Goal: Task Accomplishment & Management: Use online tool/utility

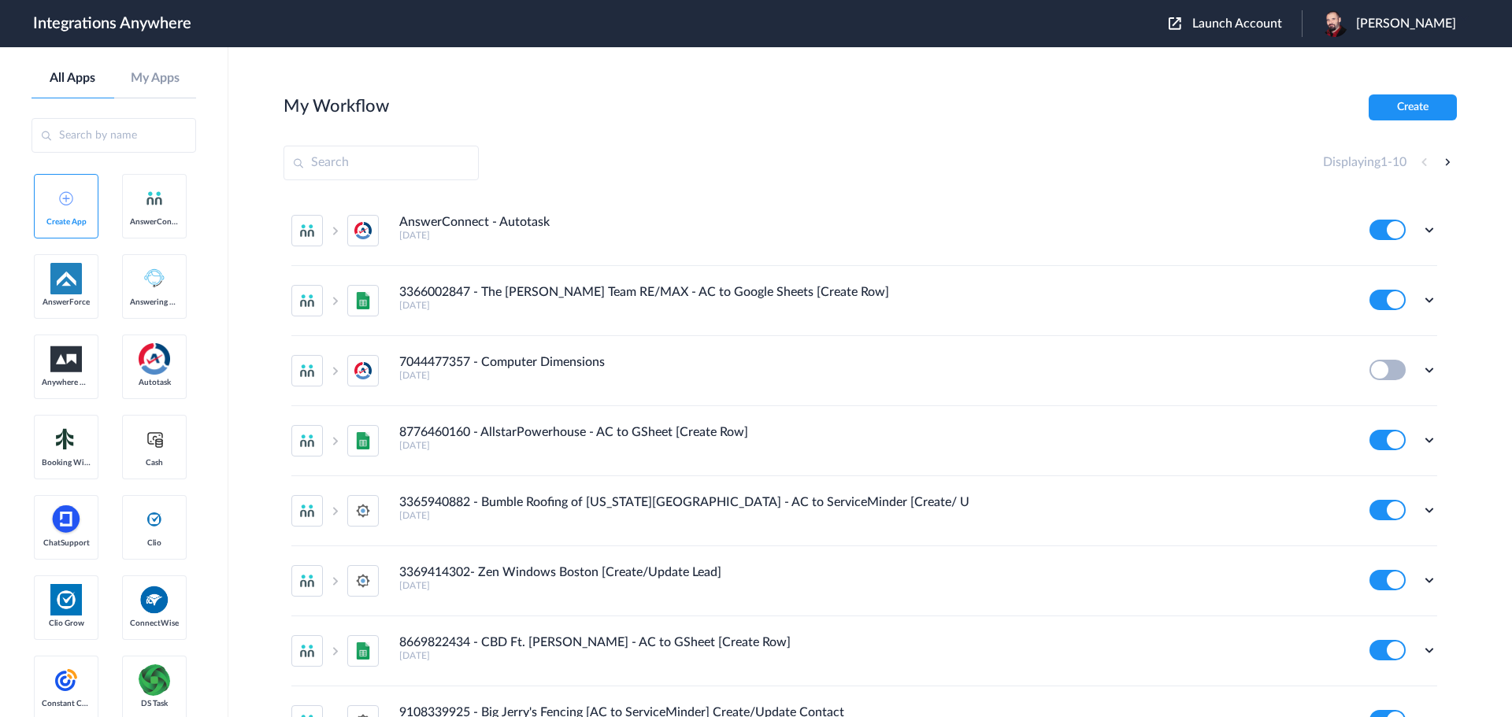
click at [1265, 20] on span "Launch Account" at bounding box center [1237, 23] width 90 height 13
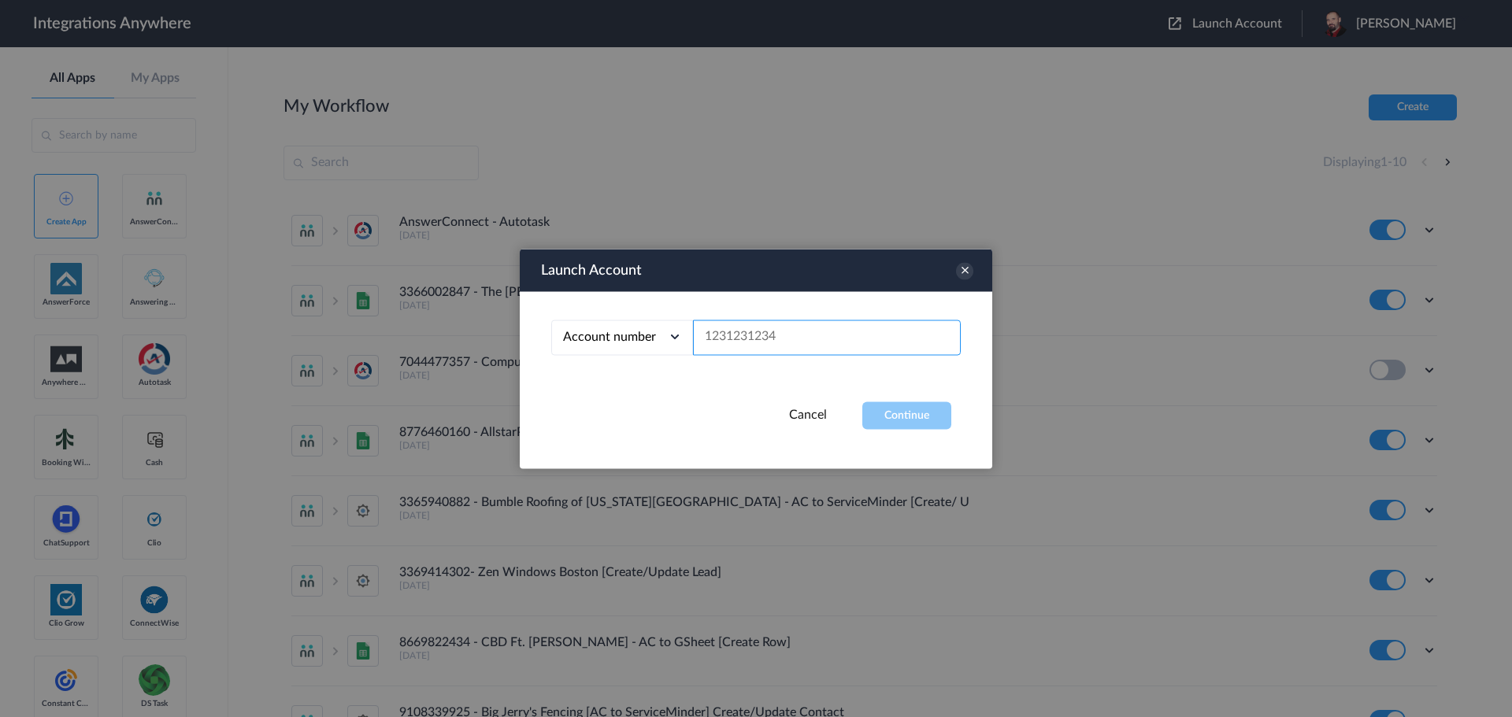
click at [743, 337] on input "text" at bounding box center [827, 337] width 268 height 35
paste input "1210007905"
type input "1210007905"
click at [927, 413] on button "Continue" at bounding box center [906, 416] width 89 height 28
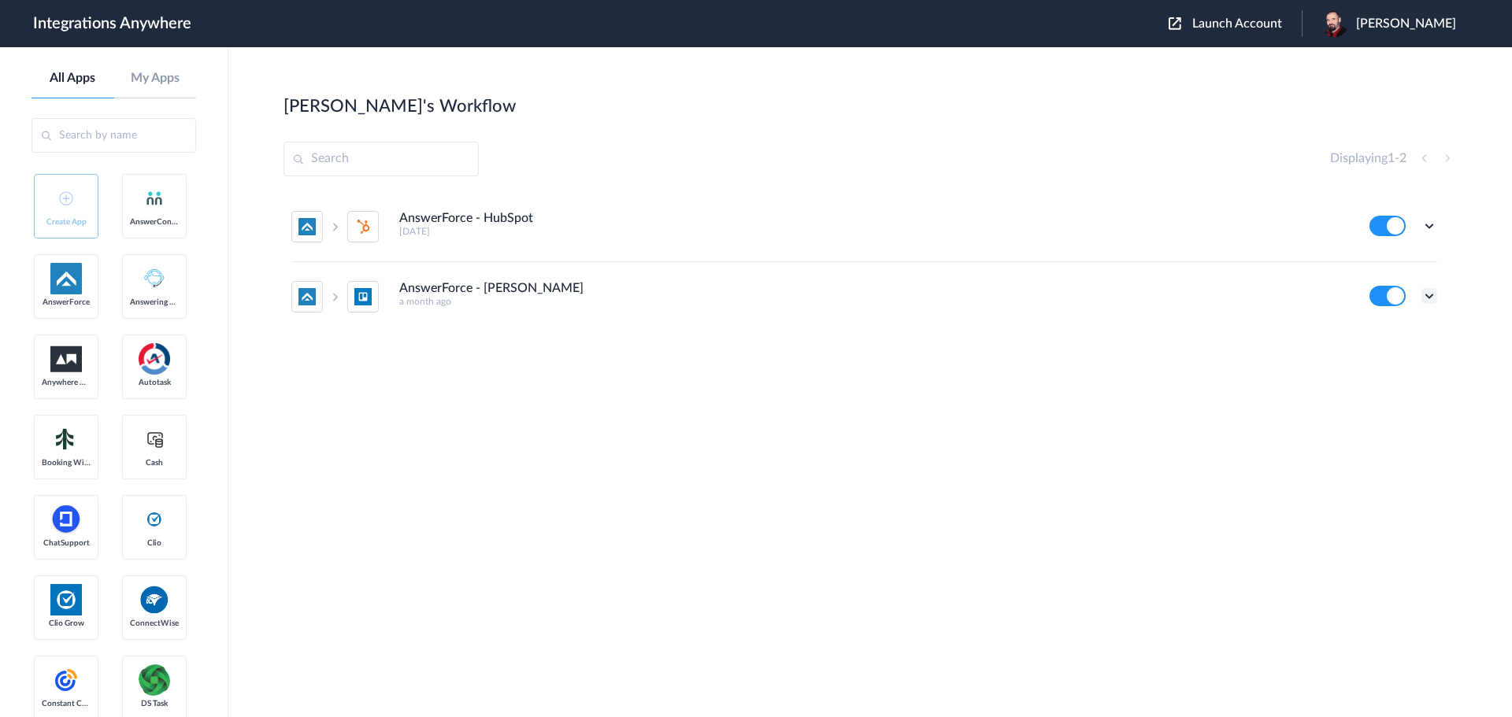
click at [1431, 294] on icon at bounding box center [1429, 296] width 16 height 16
click at [1385, 323] on li "Edit" at bounding box center [1386, 332] width 102 height 29
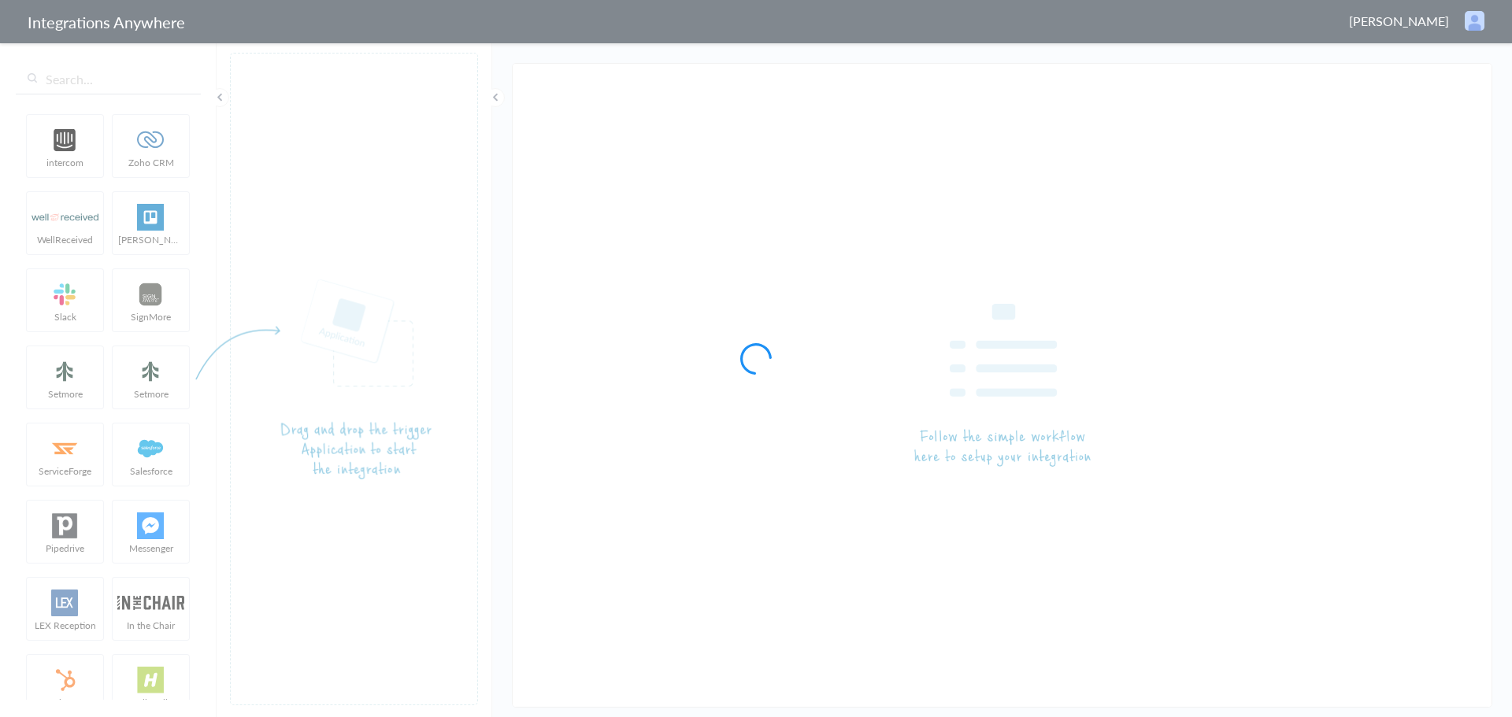
type input "AnswerForce - [PERSON_NAME]"
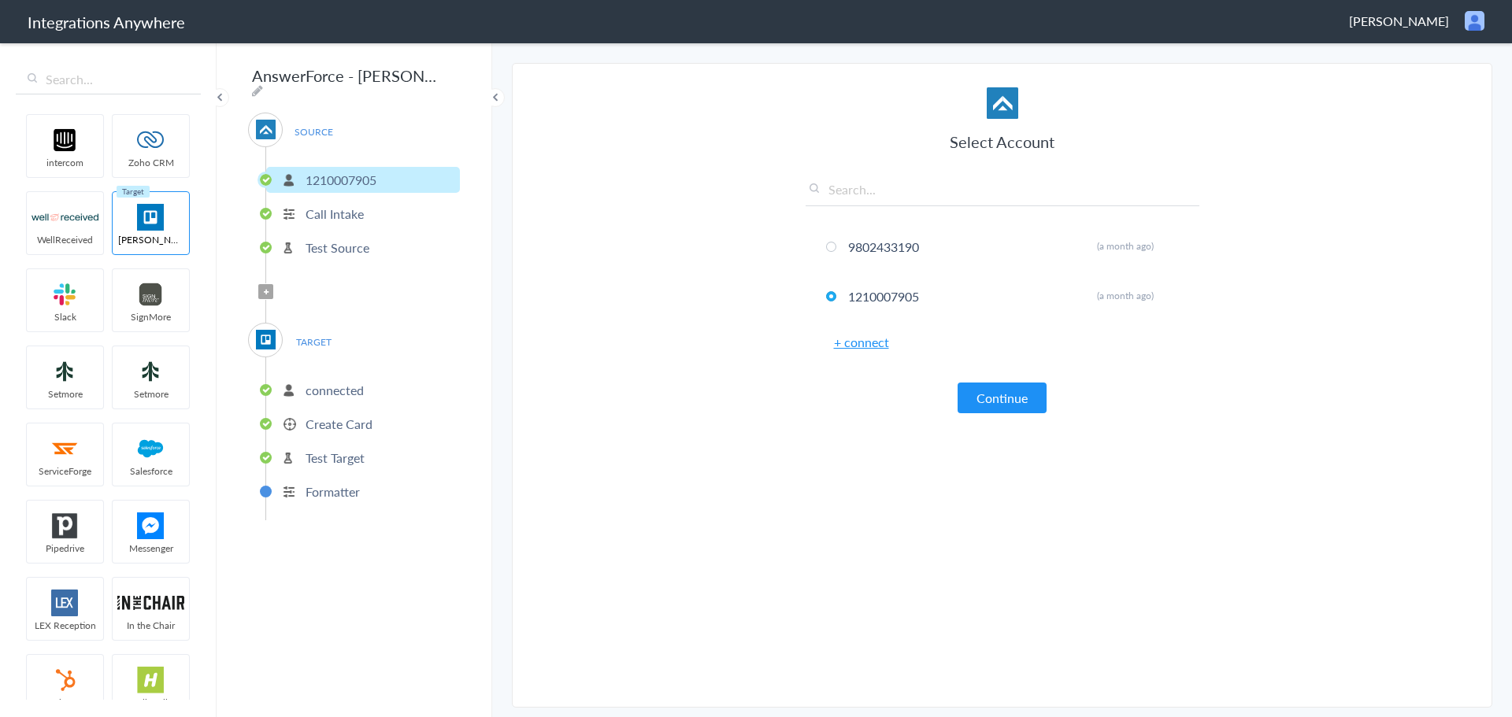
click at [327, 416] on p "Create Card" at bounding box center [339, 424] width 67 height 18
